Goal: Information Seeking & Learning: Check status

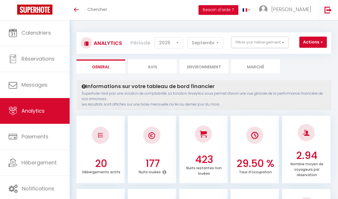
select select "2025"
click at [218, 46] on select "[PERSON_NAME] Mars [PERSON_NAME] Juin Juillet Août Septembre Octobre Novembre D…" at bounding box center [205, 42] width 36 height 11
select select "8"
checkbox input "false"
checkbox d\'Adrien "false"
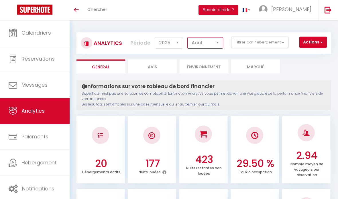
checkbox d\'Adrien "false"
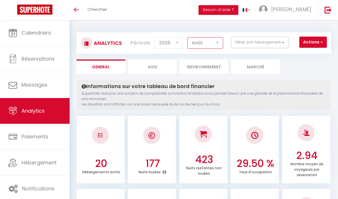
checkbox d\'Adrien "false"
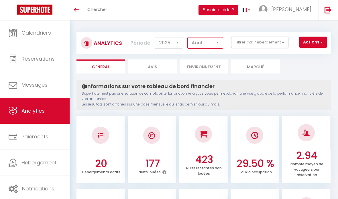
checkbox d\'Adrien "false"
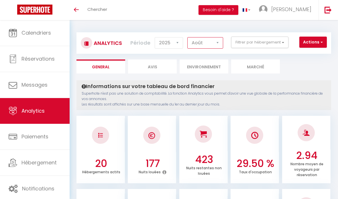
checkbox d\'Adrien "false"
checkbox d’Adrien "false"
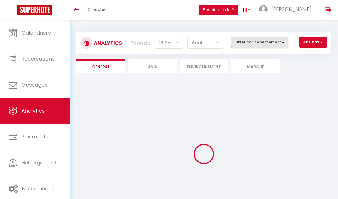
click at [266, 42] on button "Filtrer par hébergement" at bounding box center [259, 42] width 57 height 11
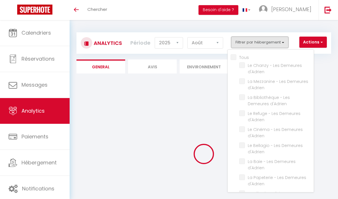
checkbox input "false"
checkbox d\'Adrien "false"
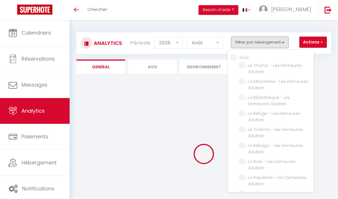
checkbox d\'Adrien "false"
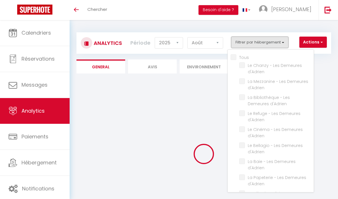
checkbox d\'Adrien "false"
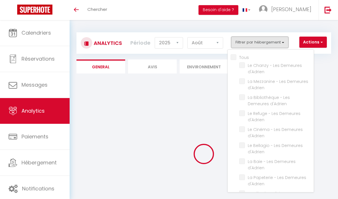
checkbox d\'Adrien "false"
checkbox d’Adrien "false"
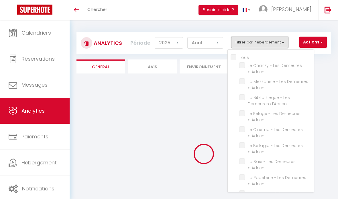
checkbox d’Adrien "false"
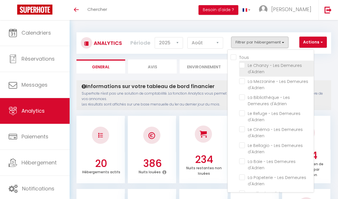
click at [243, 64] on d\'Adrien "checkbox" at bounding box center [276, 65] width 74 height 6
checkbox d\'Adrien "true"
checkbox d\'Adrien "false"
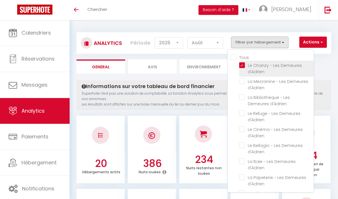
checkbox d\'Adrien "false"
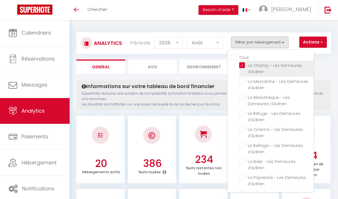
checkbox d\'Adrien "false"
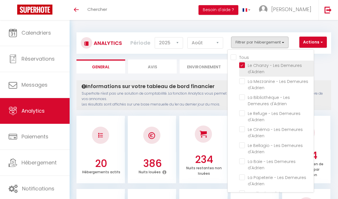
checkbox d\'Adrien "false"
checkbox d’Adrien "false"
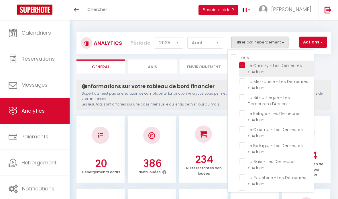
checkbox d’Adrien "false"
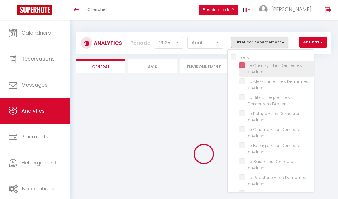
checkbox d\'Adrien "false"
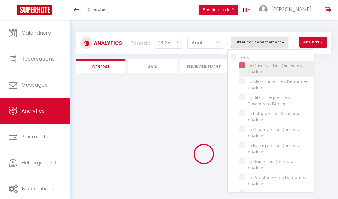
checkbox d\'Adrien "false"
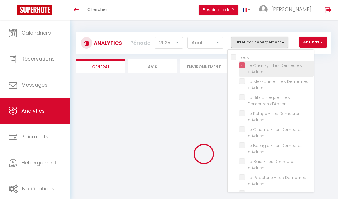
checkbox d\'Adrien "false"
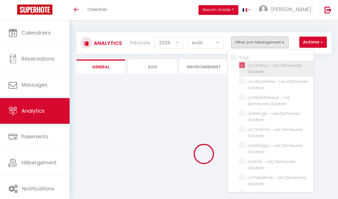
checkbox d\'Adrien "false"
checkbox d’Adrien "false"
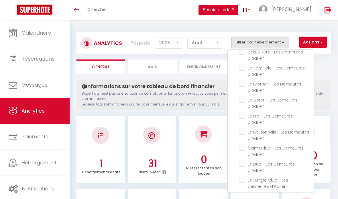
scroll to position [188, 0]
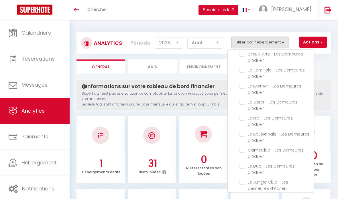
click at [328, 82] on div at bounding box center [169, 99] width 338 height 199
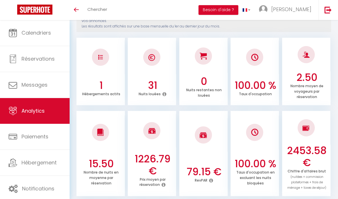
scroll to position [0, 0]
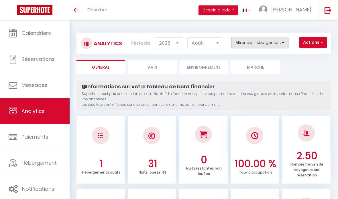
click at [274, 44] on button "Filtrer par hébergement" at bounding box center [259, 42] width 57 height 11
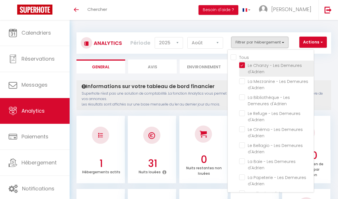
click at [240, 68] on li "Le Chanzy - Les Demeures d'Adrien" at bounding box center [276, 69] width 74 height 16
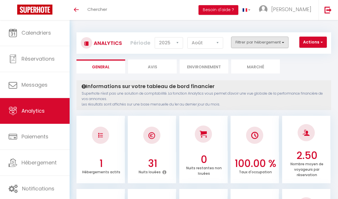
click at [270, 40] on button "Filtrer par hébergement" at bounding box center [259, 42] width 57 height 11
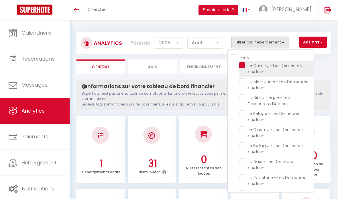
click at [242, 63] on d\'Adrien "checkbox" at bounding box center [276, 65] width 74 height 6
checkbox d\'Adrien "false"
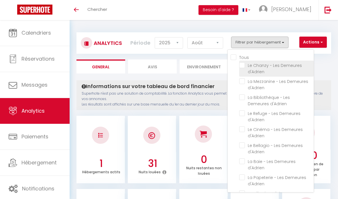
checkbox d\'Adrien "false"
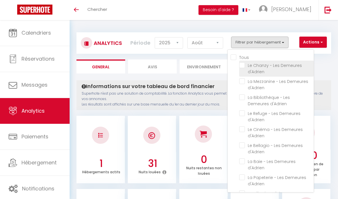
checkbox d\'Adrien "false"
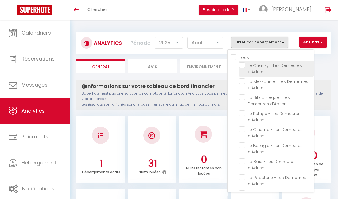
checkbox d\'Adrien "false"
checkbox d’Adrien "false"
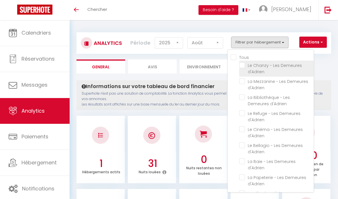
checkbox d’Adrien "false"
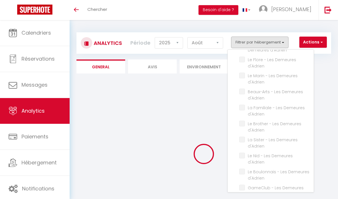
checkbox d\'Adrien "false"
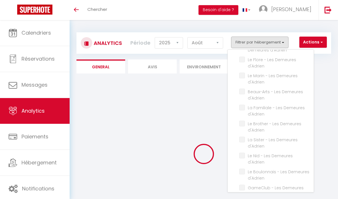
checkbox d\'Adrien "false"
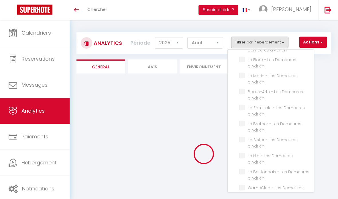
checkbox d\'Adrien "false"
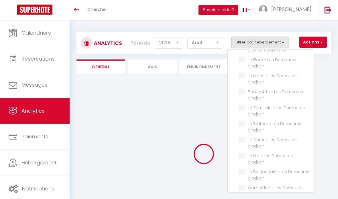
checkbox d\'Adrien "false"
checkbox d’Adrien "false"
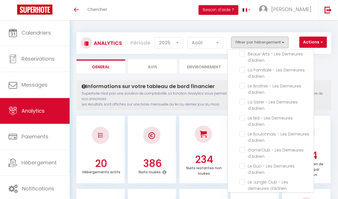
scroll to position [187, 0]
click at [245, 148] on d\'Adrien "checkbox" at bounding box center [276, 151] width 74 height 6
checkbox d\'Adrien "true"
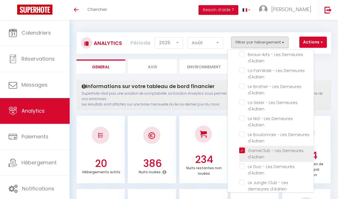
checkbox d\'Adrien "false"
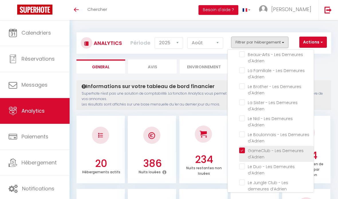
checkbox d\'Adrien "false"
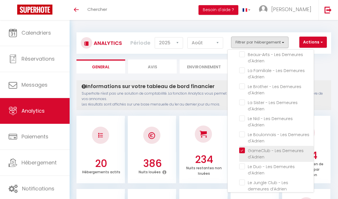
checkbox d\'Adrien "false"
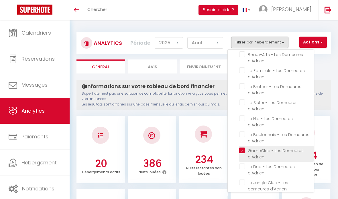
checkbox d\'Adrien "false"
checkbox d’Adrien "false"
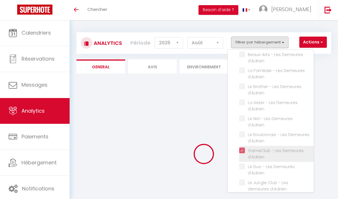
checkbox d\'Adrien "false"
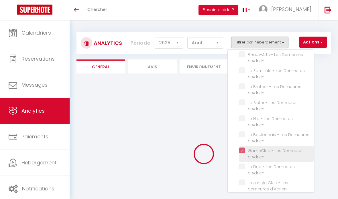
checkbox d\'Adrien "false"
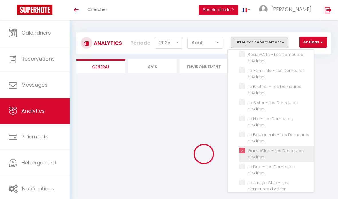
checkbox d\'Adrien "false"
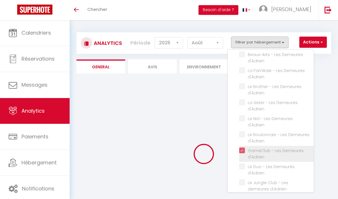
checkbox d\'Adrien "false"
checkbox d’Adrien "false"
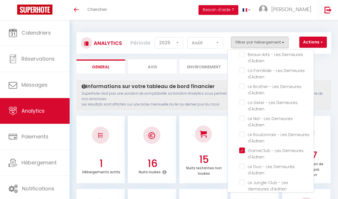
click at [326, 84] on div at bounding box center [169, 99] width 338 height 199
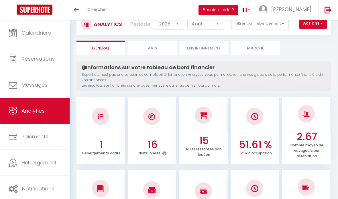
scroll to position [0, 0]
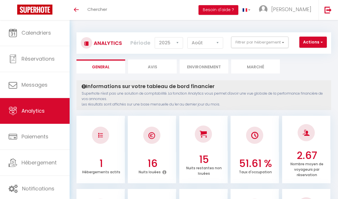
click at [277, 44] on button "Filtrer par hébergement" at bounding box center [259, 42] width 57 height 11
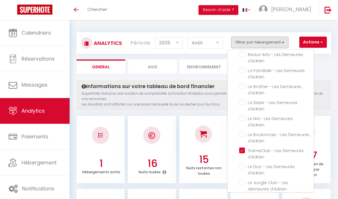
click at [242, 148] on d\'Adrien "checkbox" at bounding box center [276, 151] width 74 height 6
checkbox d\'Adrien "false"
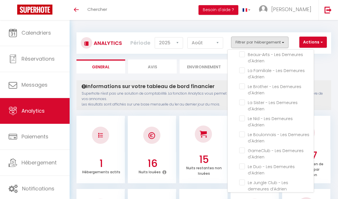
checkbox d\'Adrien "false"
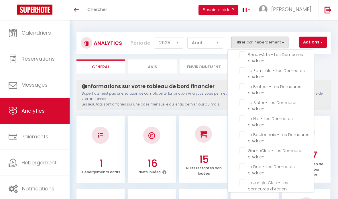
checkbox d\'Adrien "false"
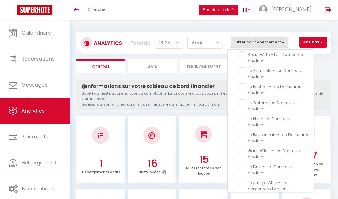
checkbox d\'Adrien "false"
checkbox d’Adrien "false"
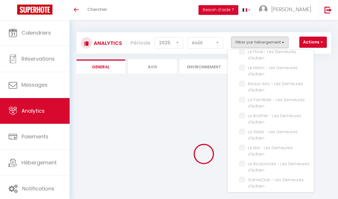
scroll to position [137, 0]
checkbox d\'Adrien "false"
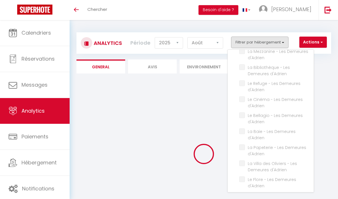
checkbox d\'Adrien "false"
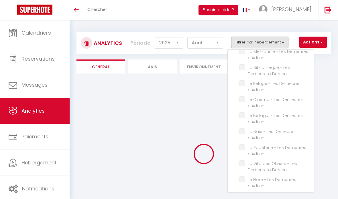
checkbox d\'Adrien "false"
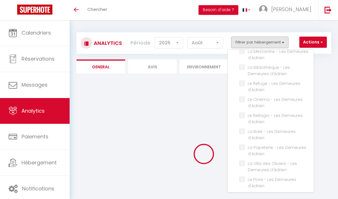
checkbox d\'Adrien "false"
checkbox d’Adrien "false"
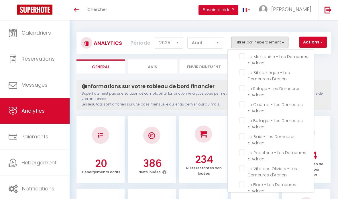
click at [241, 74] on d\'Adrien "checkbox" at bounding box center [276, 73] width 74 height 6
checkbox d\'Adrien "true"
checkbox d\'Adrien "false"
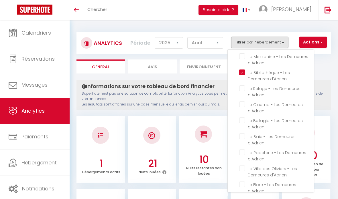
click at [202, 96] on div at bounding box center [169, 99] width 338 height 199
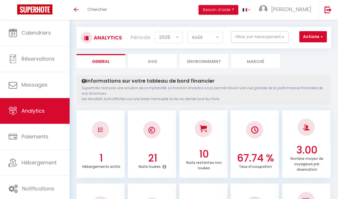
scroll to position [0, 0]
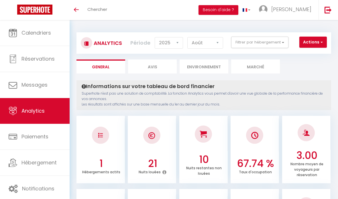
click at [273, 37] on button "Filtrer par hébergement" at bounding box center [259, 42] width 57 height 11
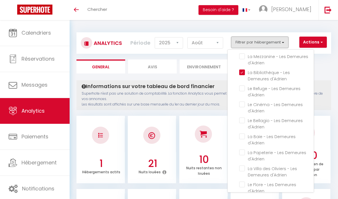
scroll to position [36, 0]
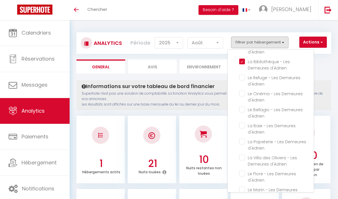
click at [243, 63] on d\'Adrien "checkbox" at bounding box center [276, 62] width 74 height 6
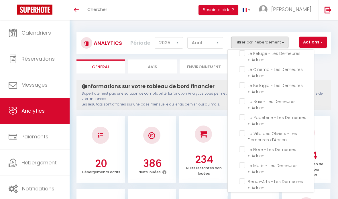
scroll to position [96, 0]
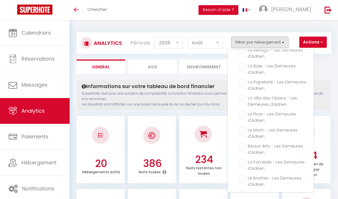
click at [243, 112] on d\'Adrien "checkbox" at bounding box center [276, 114] width 74 height 6
click at [212, 91] on div at bounding box center [169, 99] width 338 height 199
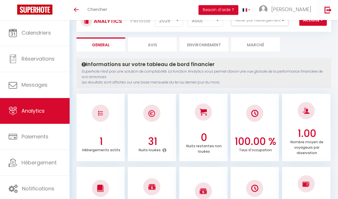
scroll to position [0, 0]
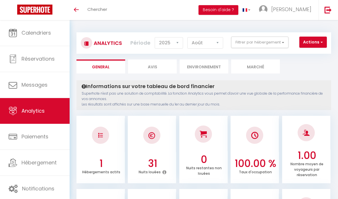
click at [274, 40] on button "Filtrer par hébergement" at bounding box center [259, 42] width 57 height 11
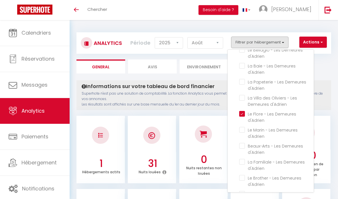
click at [240, 113] on d\'Adrien "checkbox" at bounding box center [276, 114] width 74 height 6
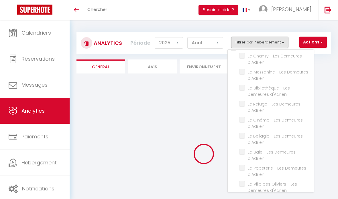
scroll to position [7, 0]
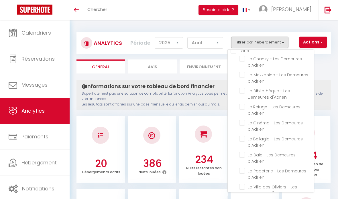
click at [242, 107] on d\'Adrien "checkbox" at bounding box center [276, 107] width 74 height 6
click at [323, 68] on div at bounding box center [169, 99] width 338 height 199
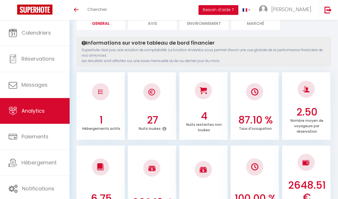
scroll to position [0, 0]
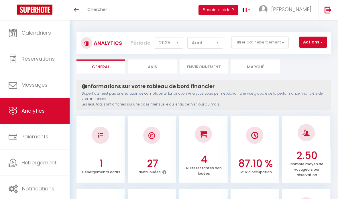
click at [287, 41] on button "Filtrer par hébergement" at bounding box center [259, 42] width 57 height 11
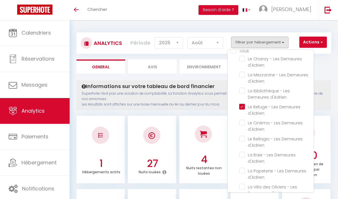
click at [239, 107] on d\'Adrien "checkbox" at bounding box center [276, 107] width 74 height 6
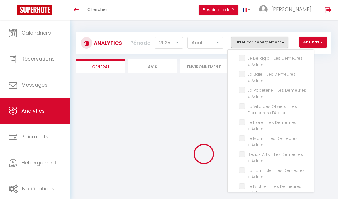
scroll to position [89, 0]
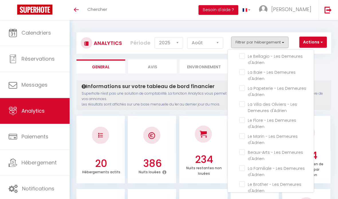
click at [242, 89] on d\'Adrien "checkbox" at bounding box center [276, 88] width 74 height 6
click at [328, 72] on div at bounding box center [169, 99] width 338 height 199
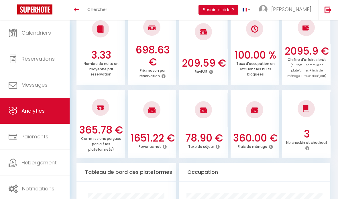
scroll to position [178, 0]
